Goal: Information Seeking & Learning: Learn about a topic

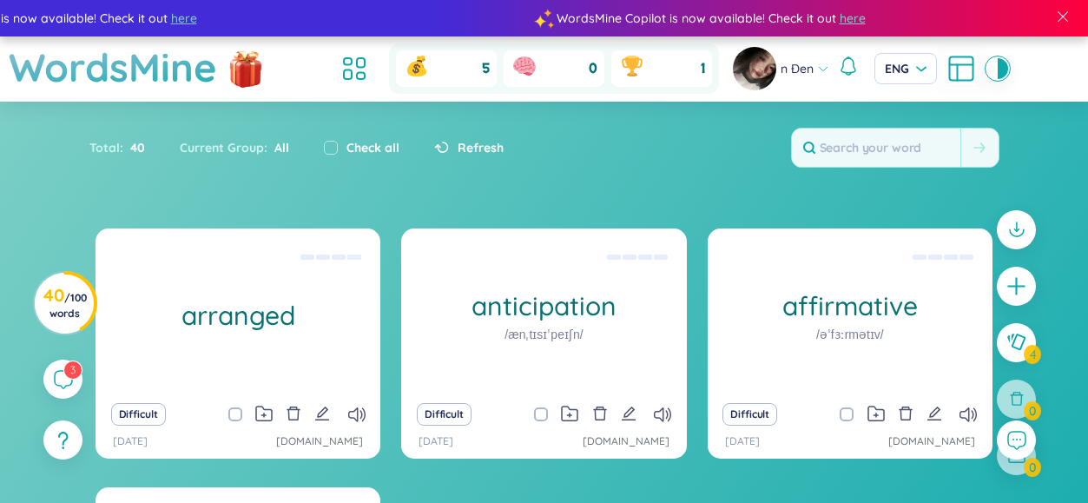
scroll to position [184, 0]
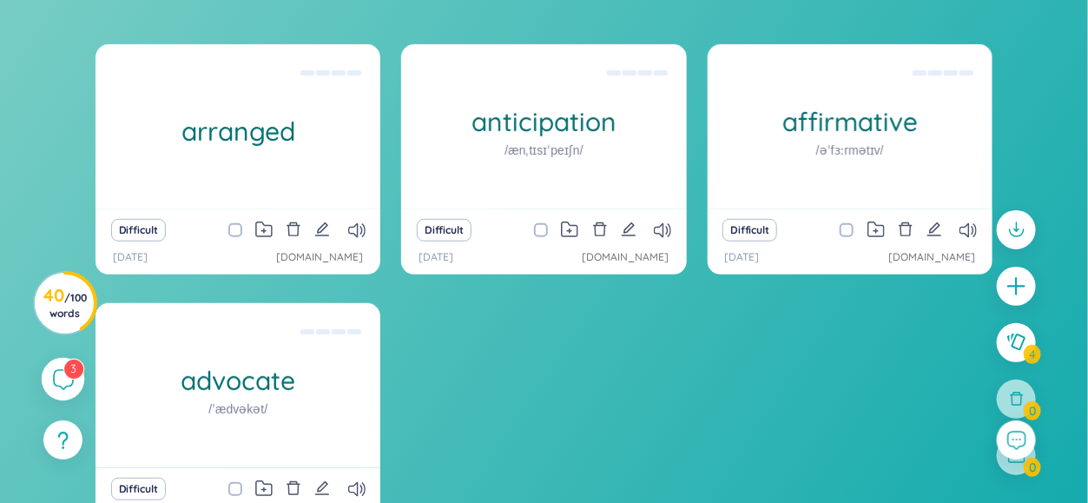
click at [60, 374] on icon at bounding box center [62, 378] width 21 height 21
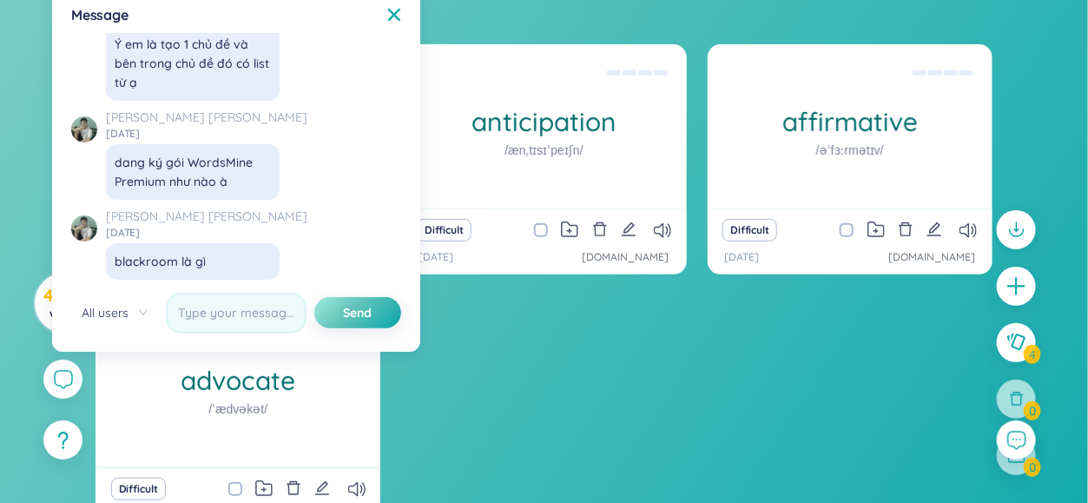
click at [562, 407] on div "arranged (Definition is empty) Difficult [DATE] [DOMAIN_NAME] anticipation /ænˌ…" at bounding box center [543, 299] width 897 height 510
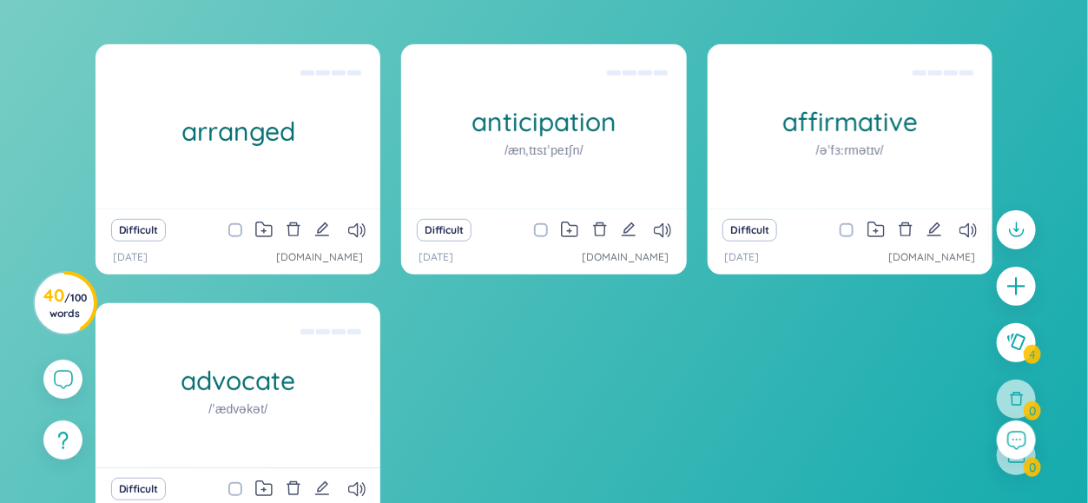
scroll to position [271, 0]
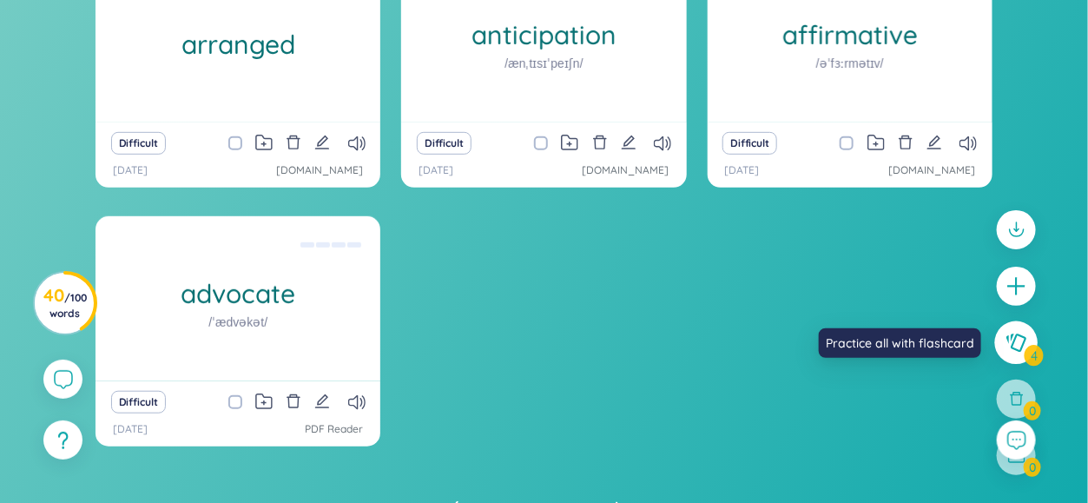
click at [1022, 344] on icon at bounding box center [1016, 341] width 20 height 18
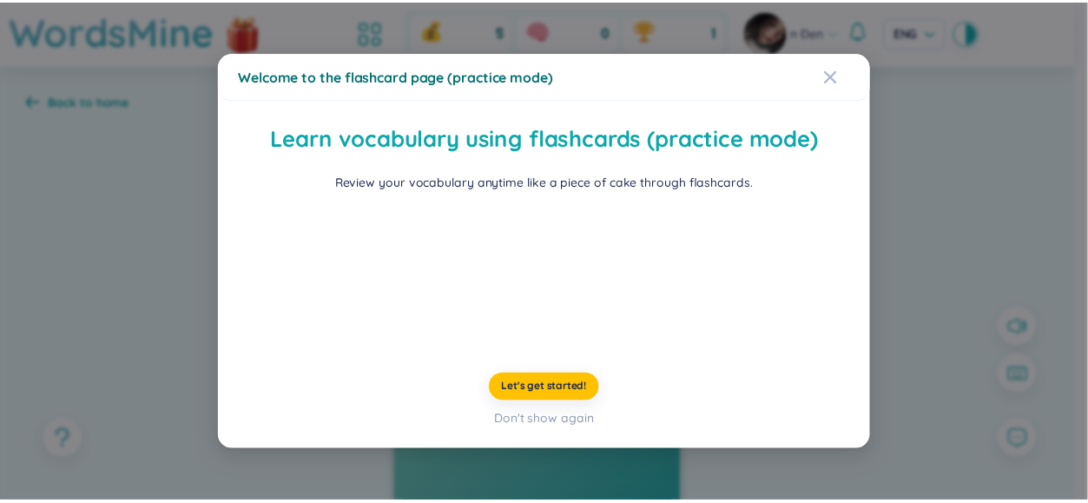
scroll to position [92, 0]
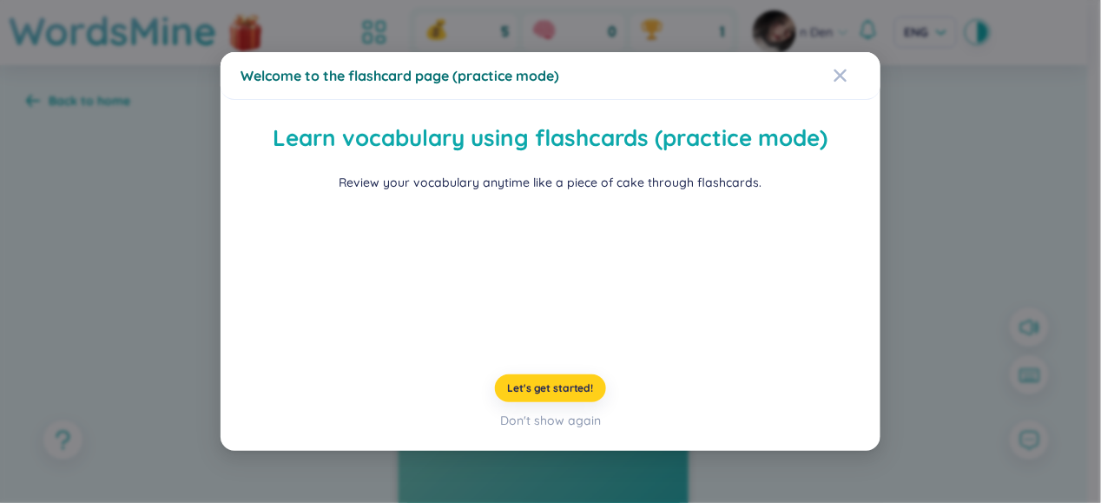
click at [558, 395] on span "Let's get started!" at bounding box center [551, 388] width 86 height 14
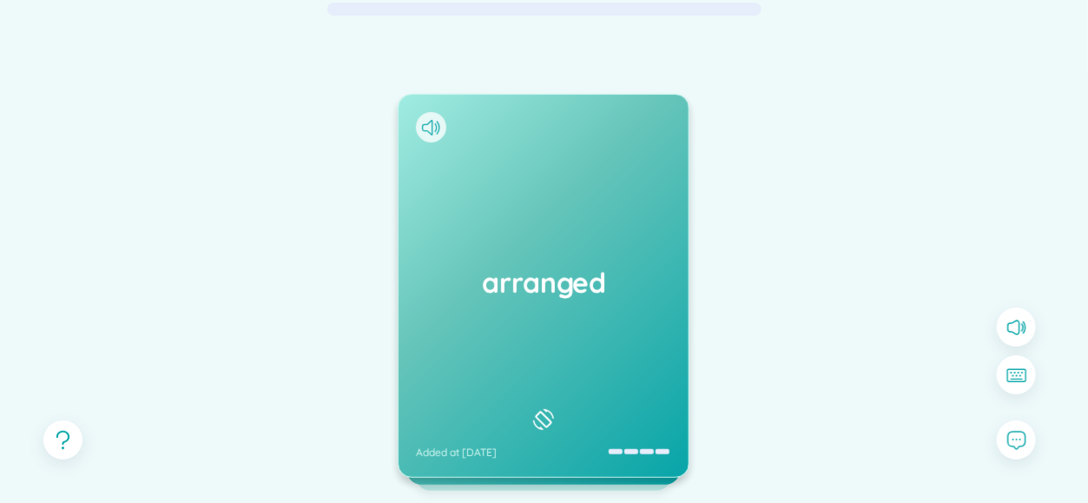
scroll to position [174, 0]
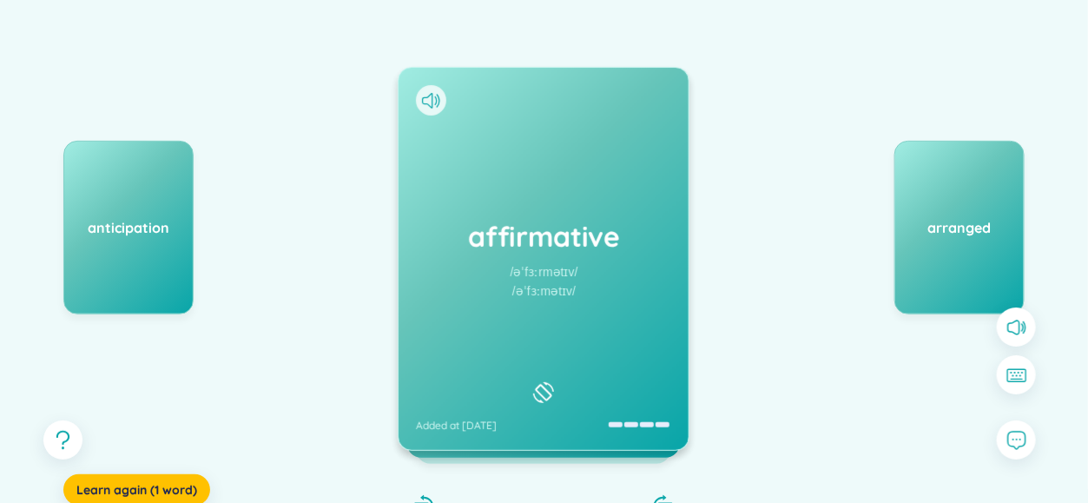
click at [555, 317] on div "affirmative /əˈfɜːrmətɪv/ /əˈfɜːmətɪv/ Added at [DATE]" at bounding box center [543, 259] width 290 height 382
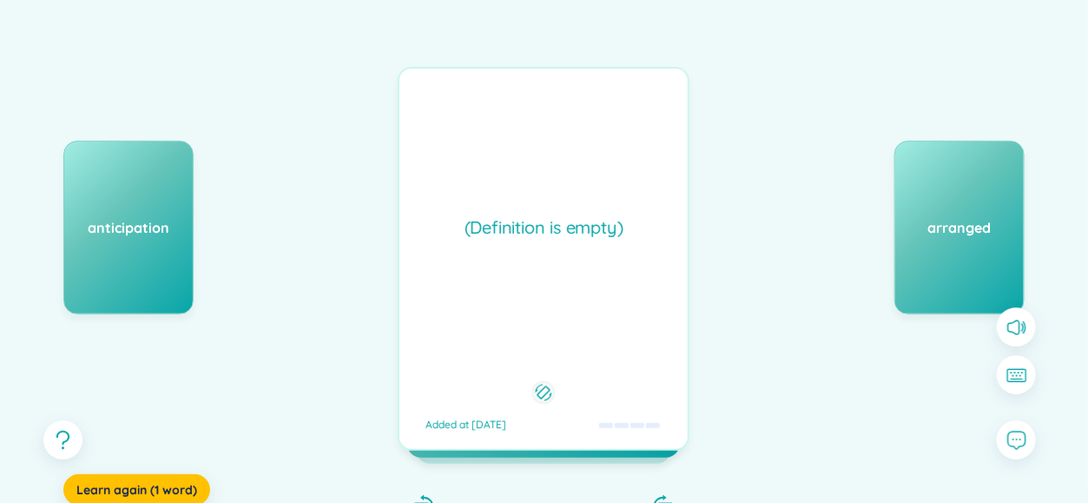
click at [555, 317] on div "(Definition is empty) Added at [DATE]" at bounding box center [544, 259] width 292 height 384
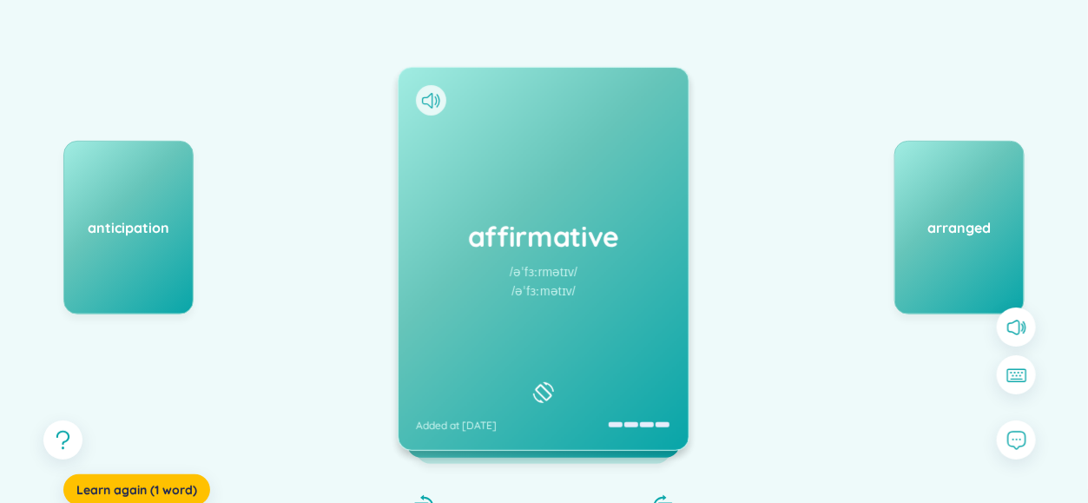
click at [938, 242] on div "arranged" at bounding box center [959, 228] width 130 height 174
click at [555, 257] on div "affirmative /əˈfɜːrmətɪv/ /əˈfɜːmətɪv/ Added at [DATE]" at bounding box center [543, 259] width 290 height 382
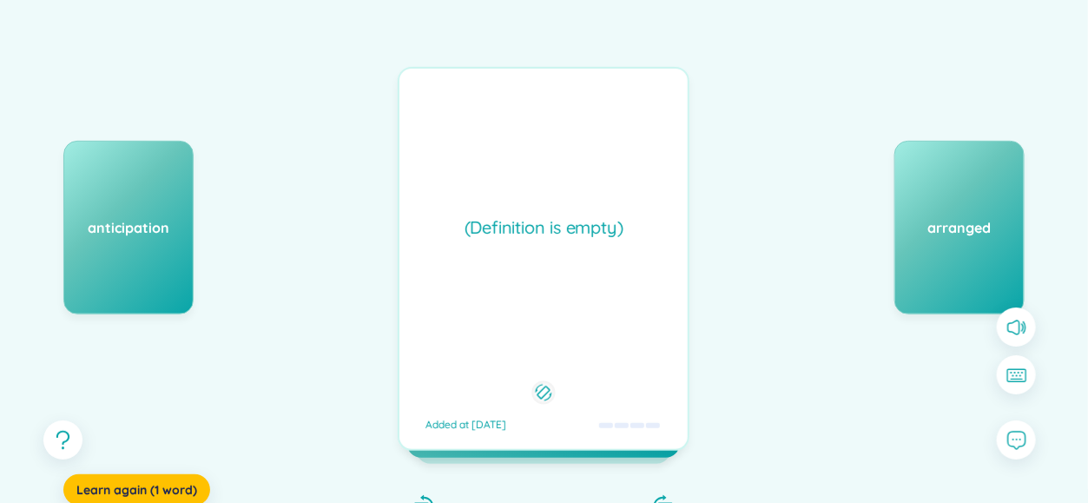
click at [555, 257] on div "(Definition is empty) Added at [DATE]" at bounding box center [544, 259] width 292 height 384
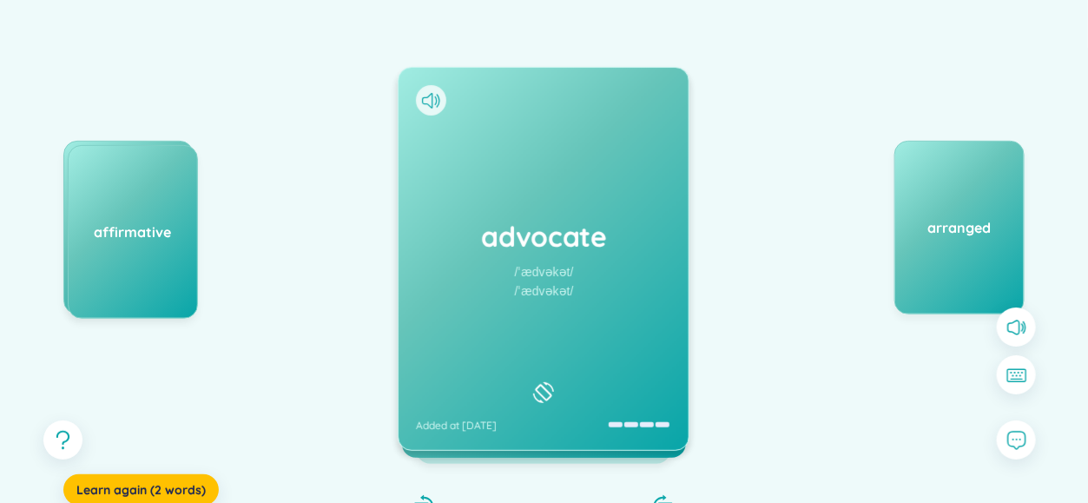
click at [530, 255] on div "advocate /ˈædvəkət/ /ˈædvəkət/ Added at [DATE]" at bounding box center [543, 259] width 290 height 382
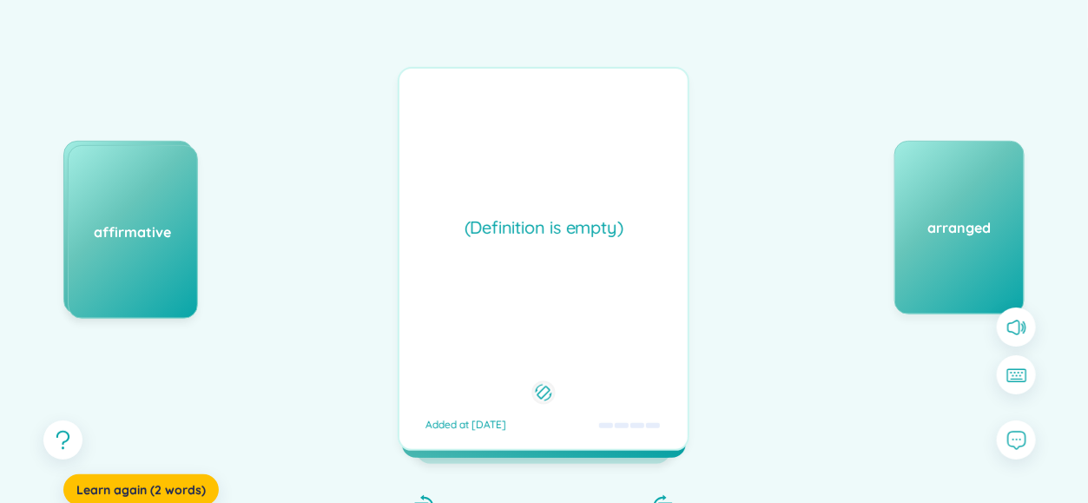
click at [530, 255] on div "(Definition is empty) Added at [DATE]" at bounding box center [544, 259] width 292 height 384
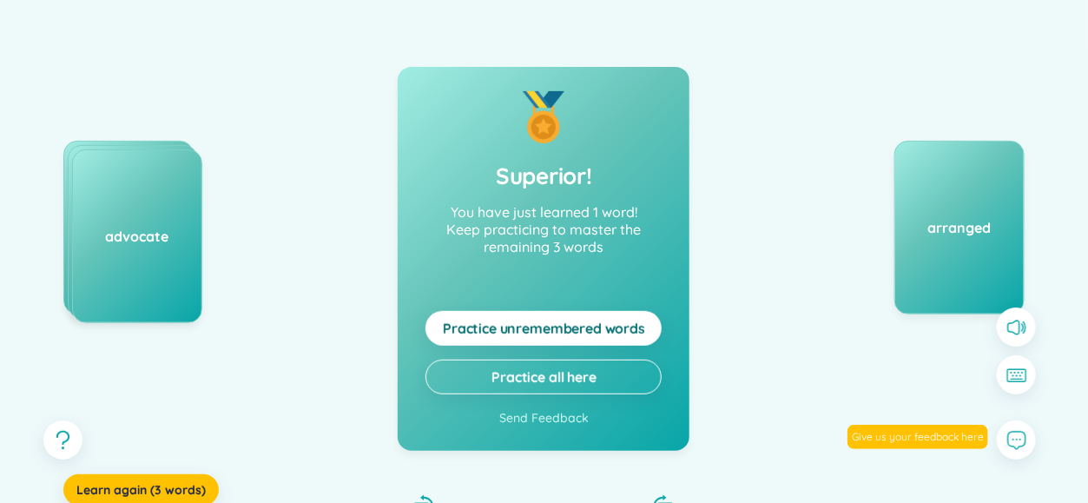
click at [775, 285] on div "arranged" at bounding box center [894, 314] width 260 height 347
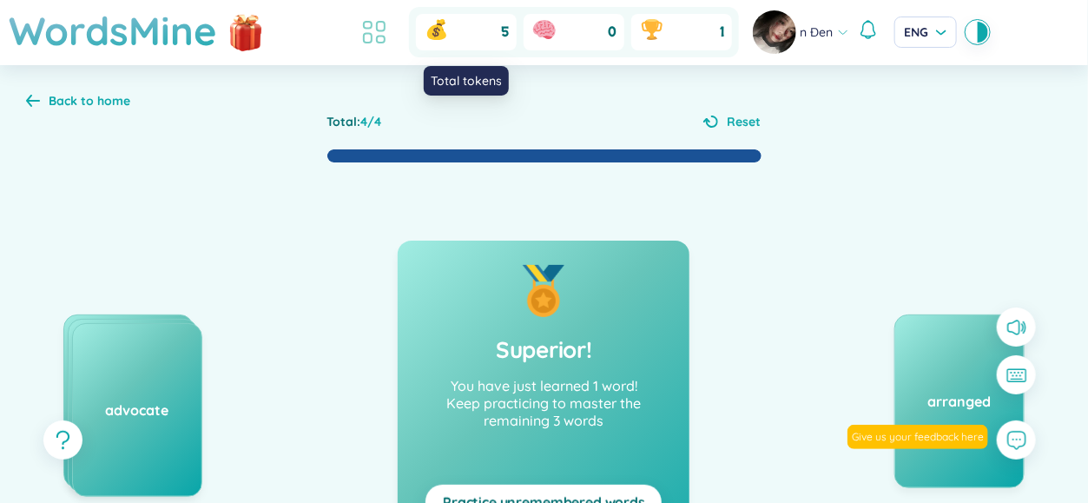
click at [365, 35] on icon at bounding box center [373, 31] width 31 height 31
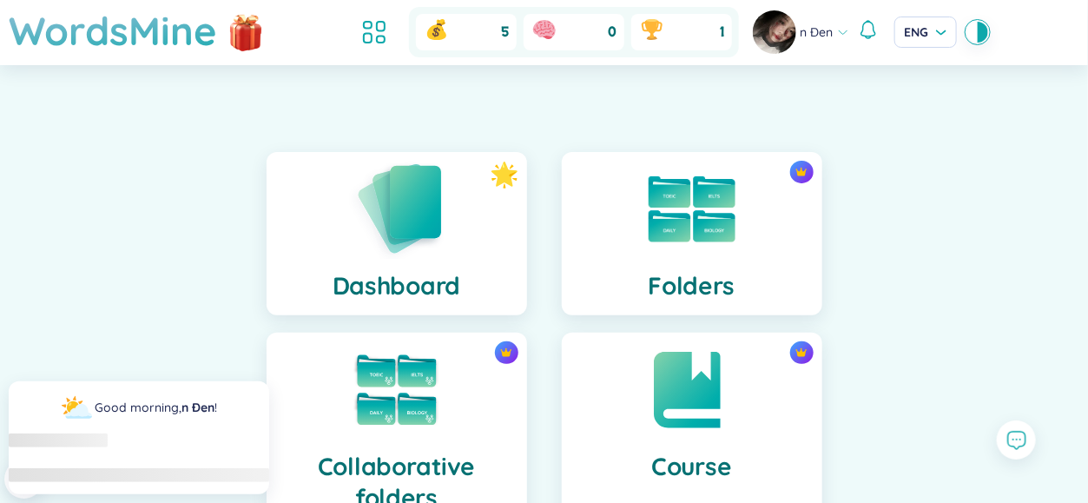
click at [444, 223] on div "Dashboard" at bounding box center [396, 233] width 260 height 163
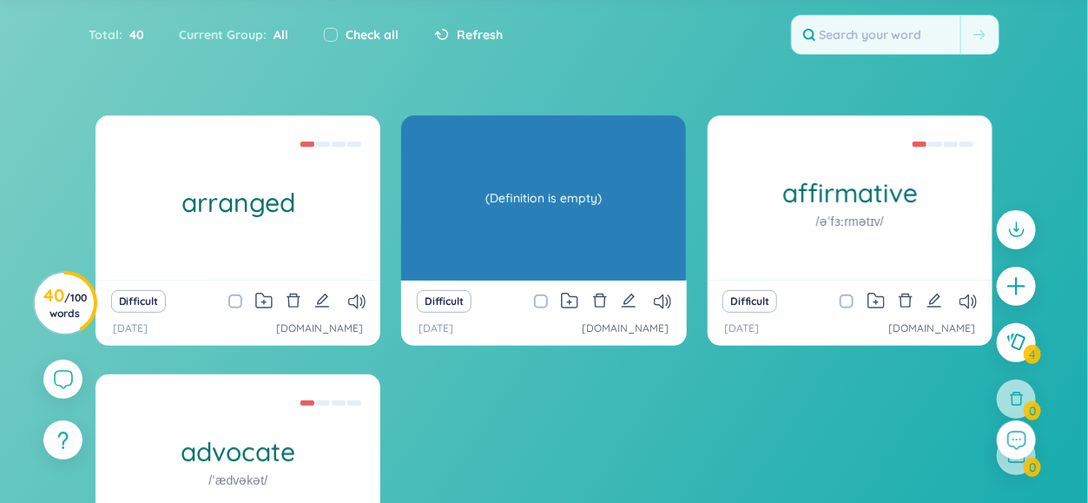
scroll to position [174, 0]
